Goal: Book appointment/travel/reservation

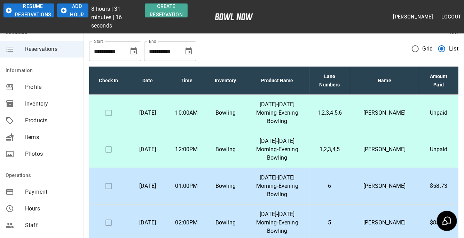
click at [71, 11] on button "Add Hour" at bounding box center [72, 10] width 31 height 14
click at [71, 12] on button "Add Hour" at bounding box center [72, 10] width 31 height 14
click at [71, 13] on button "Add Hour" at bounding box center [72, 10] width 31 height 14
click at [72, 13] on button "Add Hour" at bounding box center [72, 10] width 31 height 14
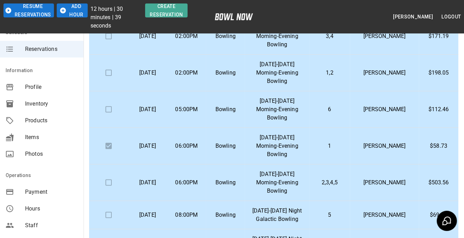
scroll to position [142, 0]
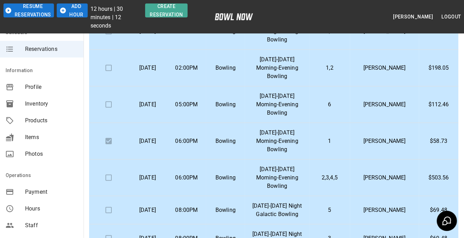
click at [350, 102] on td "6" at bounding box center [329, 104] width 41 height 37
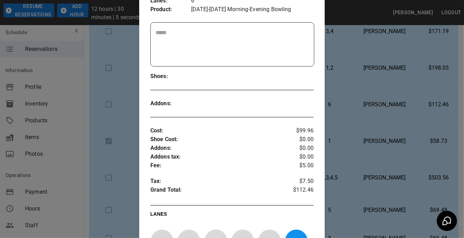
scroll to position [152, 0]
click at [396, 143] on div at bounding box center [232, 119] width 464 height 238
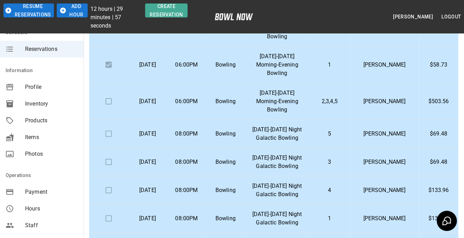
scroll to position [219, 0]
click at [344, 100] on p "2,3,4,5" at bounding box center [330, 101] width 30 height 8
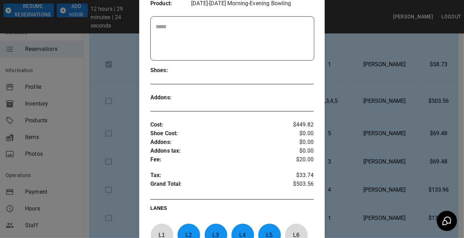
scroll to position [158, 0]
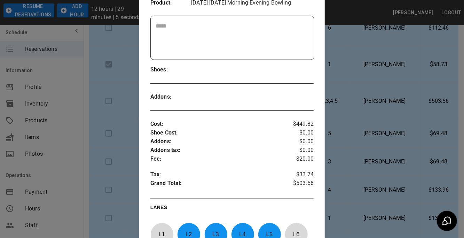
click at [396, 128] on div at bounding box center [232, 119] width 464 height 238
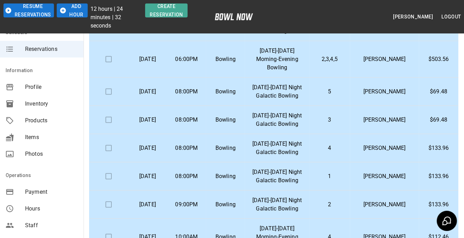
scroll to position [261, 0]
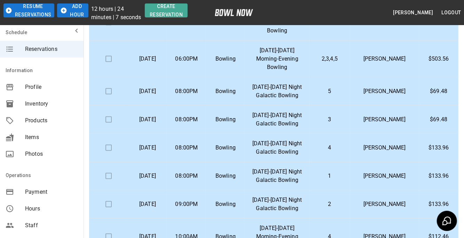
click at [383, 85] on td "[PERSON_NAME]" at bounding box center [384, 91] width 69 height 28
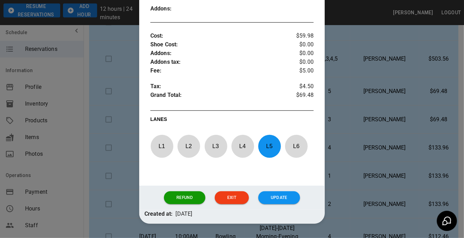
scroll to position [247, 0]
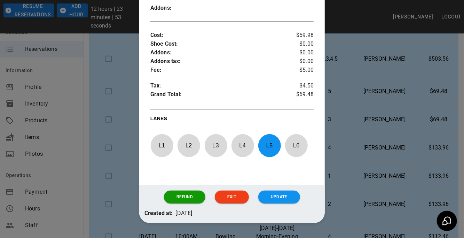
click at [388, 135] on div at bounding box center [232, 119] width 464 height 238
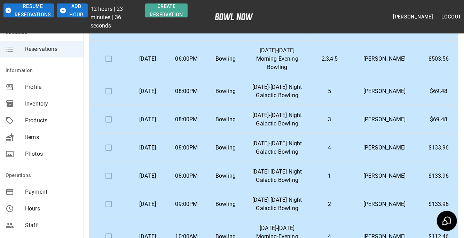
click at [380, 118] on p "[PERSON_NAME]" at bounding box center [385, 119] width 58 height 8
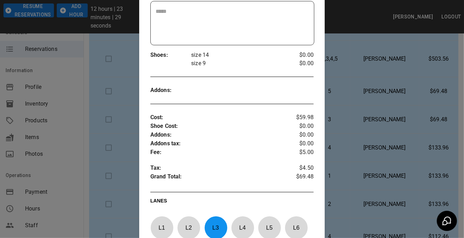
scroll to position [169, 0]
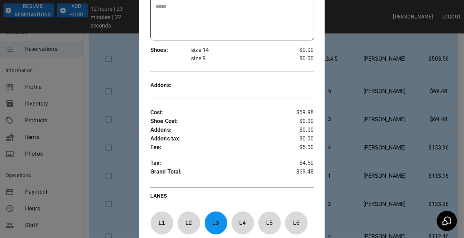
click at [402, 169] on div at bounding box center [232, 119] width 464 height 238
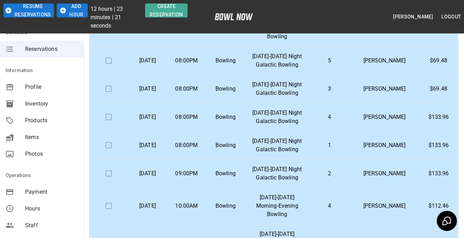
scroll to position [294, 0]
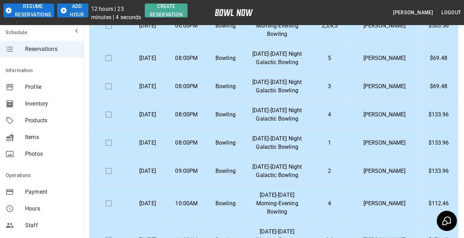
click at [372, 119] on td "[PERSON_NAME]" at bounding box center [384, 115] width 69 height 28
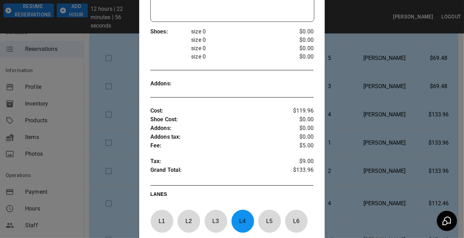
scroll to position [189, 0]
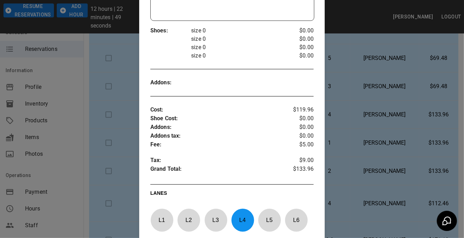
click at [388, 161] on div at bounding box center [232, 119] width 464 height 238
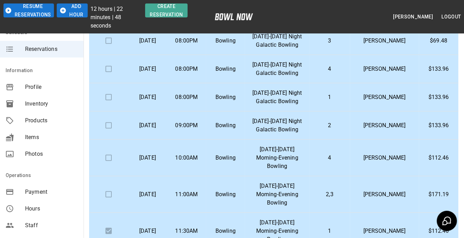
scroll to position [342, 0]
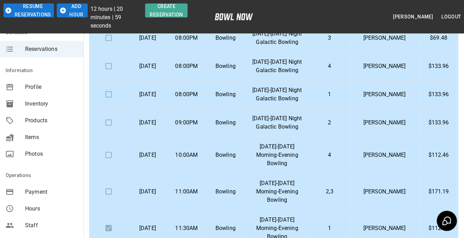
click at [340, 144] on td "4" at bounding box center [329, 155] width 41 height 37
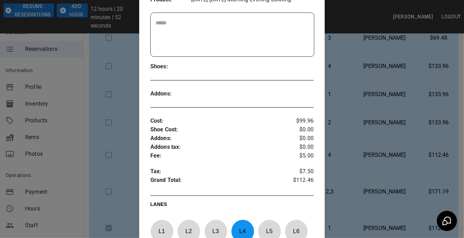
scroll to position [153, 0]
click at [390, 161] on div at bounding box center [232, 119] width 464 height 238
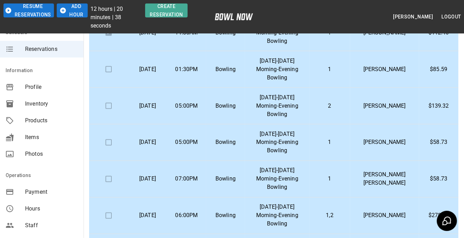
scroll to position [543, 0]
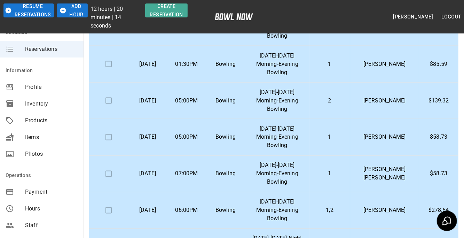
click at [309, 100] on td "[DATE]-[DATE] Morning-Evening Bowling" at bounding box center [277, 100] width 64 height 37
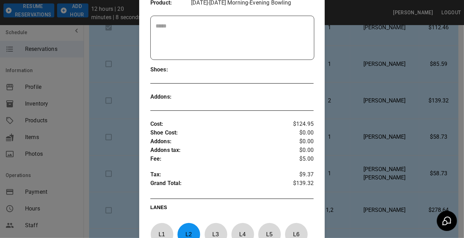
scroll to position [155, 0]
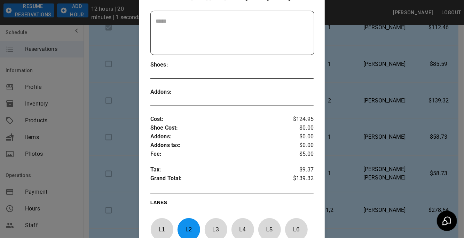
click at [377, 159] on div at bounding box center [232, 119] width 464 height 238
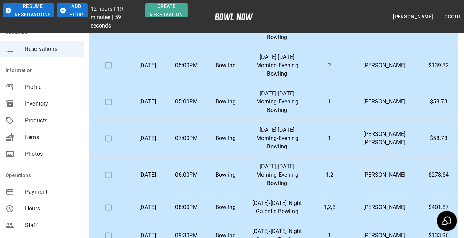
scroll to position [583, 0]
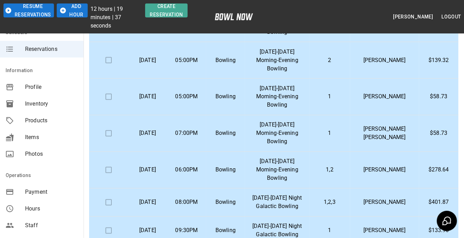
click at [373, 96] on td "[PERSON_NAME]" at bounding box center [384, 97] width 69 height 37
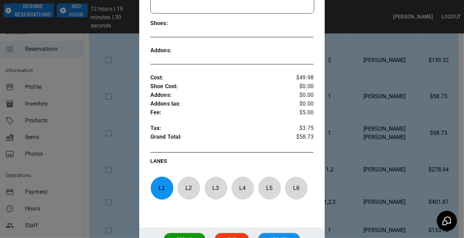
scroll to position [200, 0]
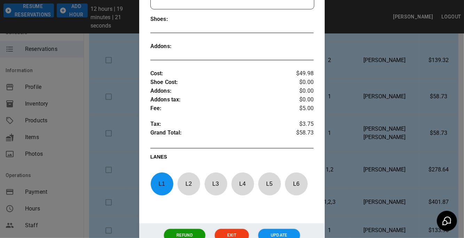
click at [380, 151] on div at bounding box center [232, 119] width 464 height 238
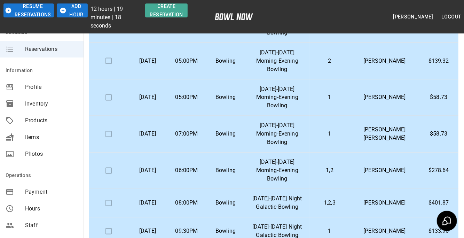
scroll to position [582, 0]
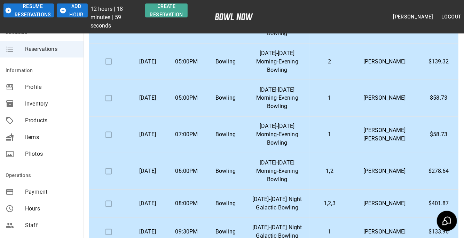
click at [391, 131] on p "[PERSON_NAME] [PERSON_NAME]" at bounding box center [385, 134] width 58 height 17
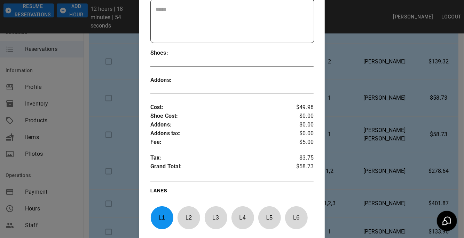
scroll to position [179, 0]
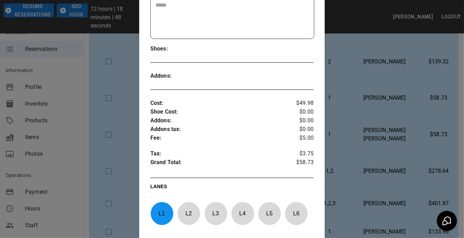
click at [381, 100] on div at bounding box center [232, 119] width 464 height 238
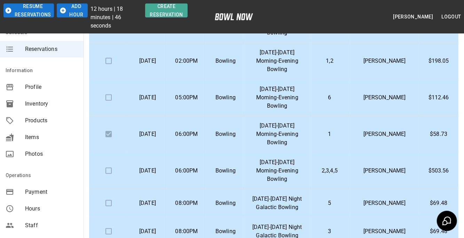
scroll to position [0, 0]
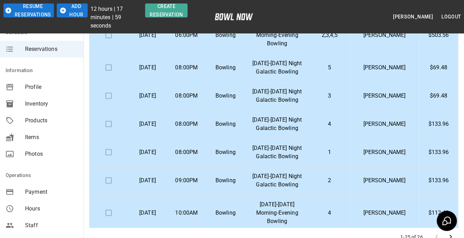
scroll to position [274, 0]
click at [395, 223] on td "[PERSON_NAME]" at bounding box center [384, 213] width 69 height 37
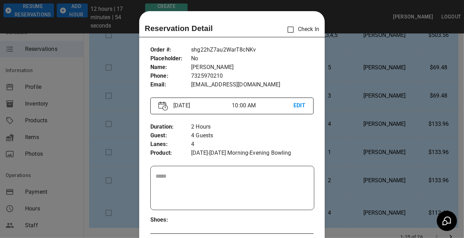
scroll to position [11, 0]
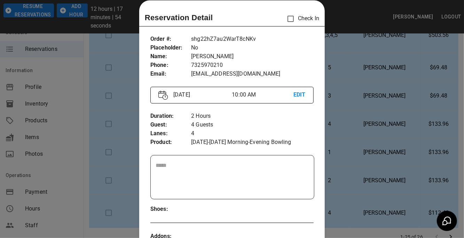
click at [401, 206] on div at bounding box center [232, 119] width 464 height 238
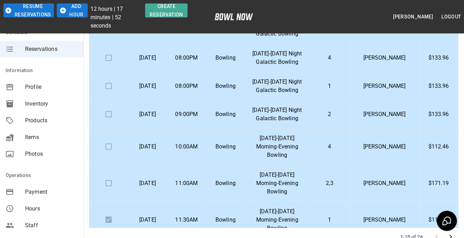
scroll to position [341, 0]
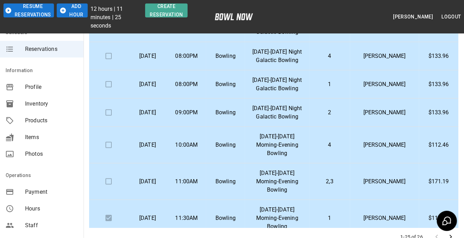
click at [457, 123] on td "$133.96" at bounding box center [438, 112] width 39 height 28
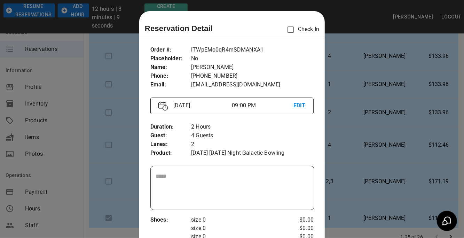
scroll to position [11, 0]
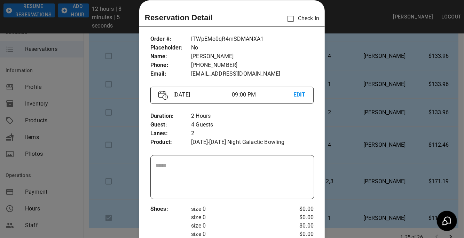
click at [385, 152] on div at bounding box center [232, 119] width 464 height 238
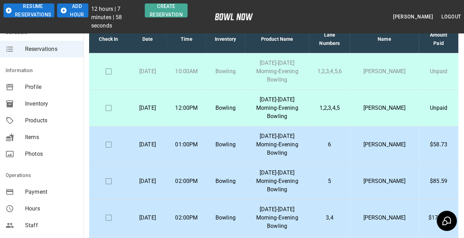
scroll to position [40, 0]
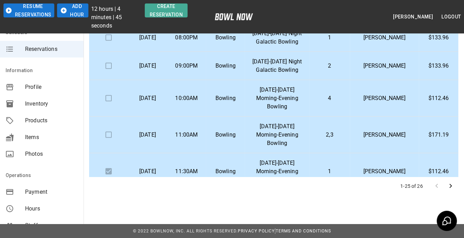
scroll to position [335, 0]
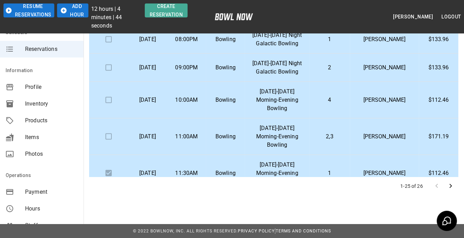
click at [412, 99] on p "[PERSON_NAME]" at bounding box center [385, 100] width 58 height 8
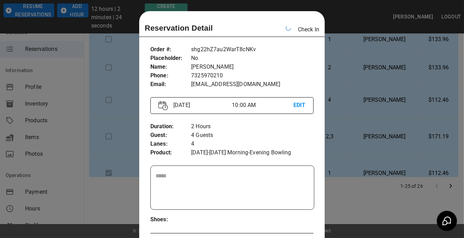
scroll to position [11, 0]
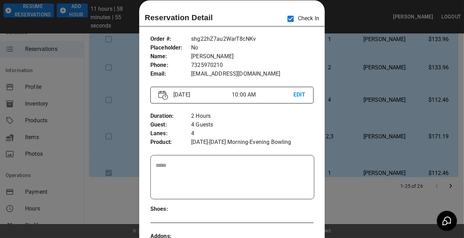
click at [394, 150] on div at bounding box center [232, 119] width 464 height 238
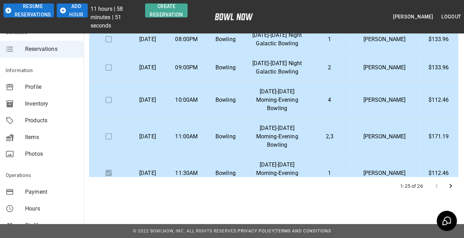
click at [350, 111] on td "4" at bounding box center [329, 100] width 41 height 37
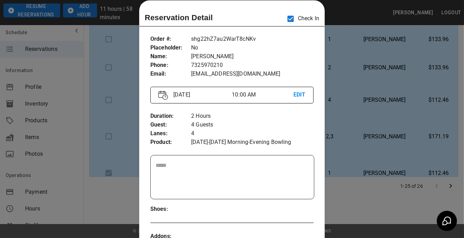
click at [90, 194] on div at bounding box center [232, 119] width 464 height 238
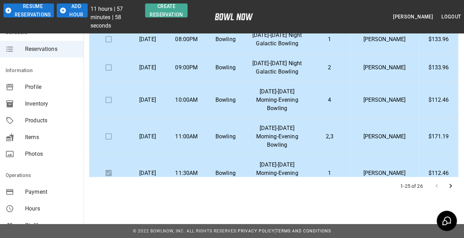
click at [108, 101] on td at bounding box center [108, 100] width 39 height 37
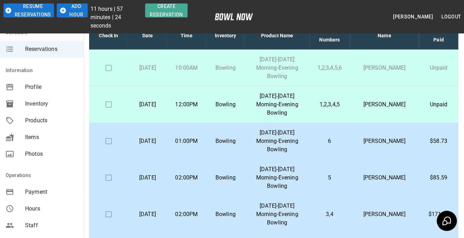
scroll to position [61, 0]
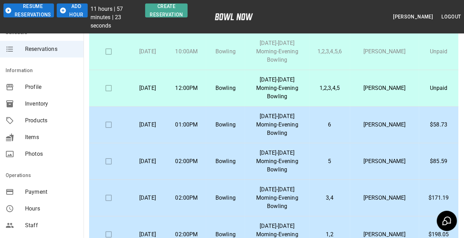
drag, startPoint x: 464, startPoint y: 96, endPoint x: 464, endPoint y: 135, distance: 39.0
click at [464, 135] on html "**********" at bounding box center [232, 131] width 464 height 385
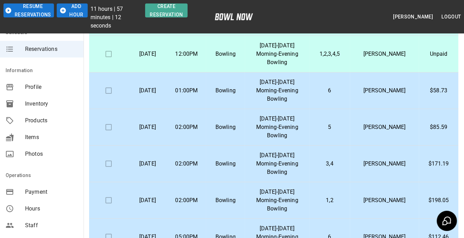
scroll to position [0, 0]
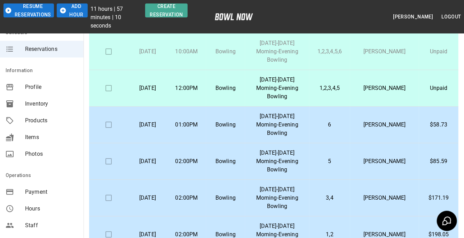
click at [64, 11] on icon "button" at bounding box center [63, 11] width 6 height 6
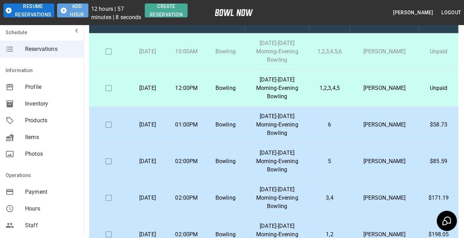
click at [64, 11] on icon "button" at bounding box center [64, 11] width 6 height 6
